Goal: Navigation & Orientation: Find specific page/section

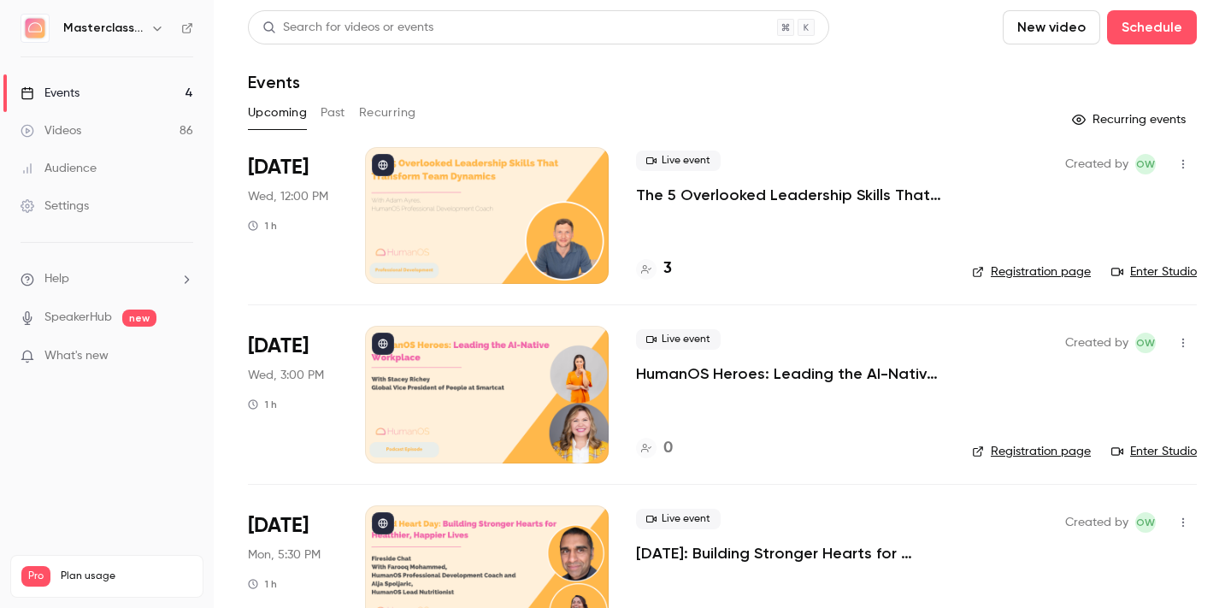
scroll to position [110, 0]
click at [665, 269] on h4 "3" at bounding box center [667, 268] width 9 height 23
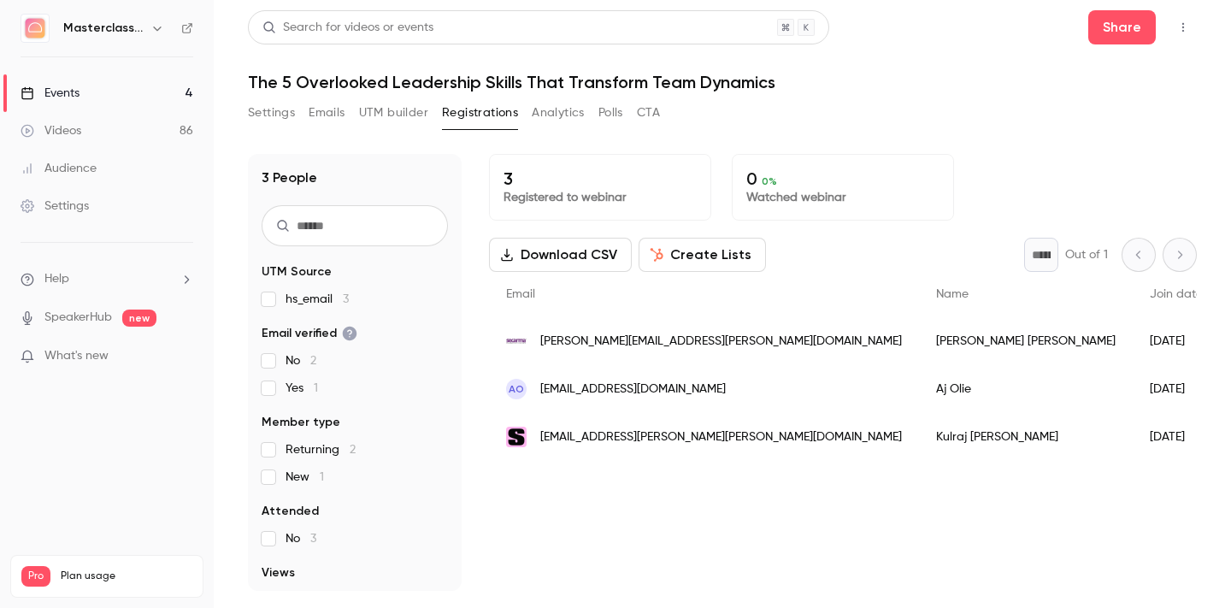
click at [73, 90] on div "Events" at bounding box center [50, 93] width 59 height 17
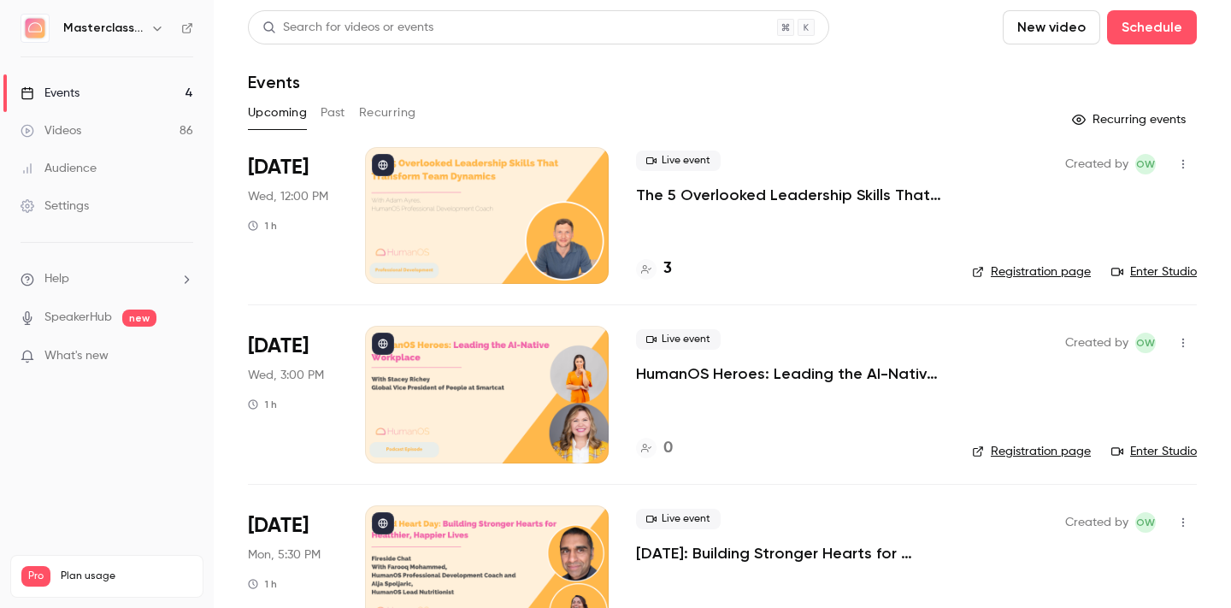
click at [74, 89] on div "Events" at bounding box center [50, 93] width 59 height 17
